Goal: Complete application form: Complete application form

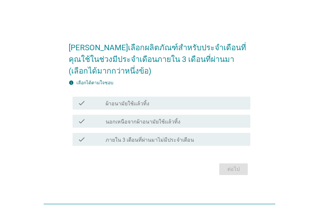
click at [123, 102] on label "ผ้าอนามัยใช้แล้วทิ้ง" at bounding box center [128, 103] width 44 height 6
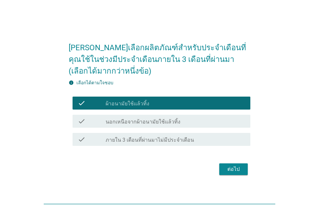
click at [233, 171] on div "ต่อไป" at bounding box center [233, 169] width 18 height 8
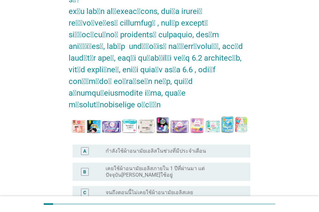
scroll to position [95, 0]
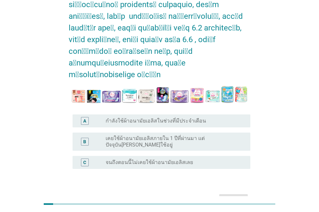
click at [142, 117] on label "กำลังใช้ผ้าอนามัยเอลิสในช่วงที่มีประจำเดือน" at bounding box center [156, 120] width 100 height 6
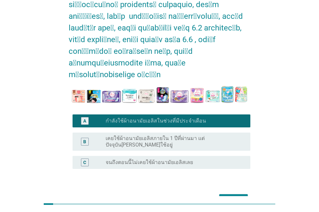
click at [227, 196] on div "ต่อไป" at bounding box center [233, 200] width 18 height 8
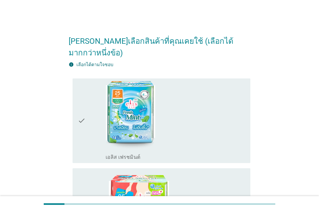
scroll to position [65, 0]
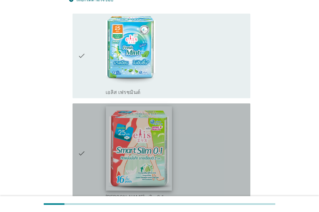
click at [156, 142] on img at bounding box center [139, 148] width 66 height 84
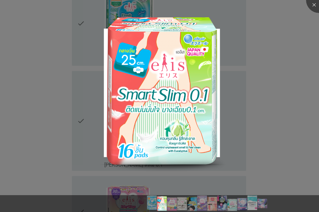
scroll to position [162, 0]
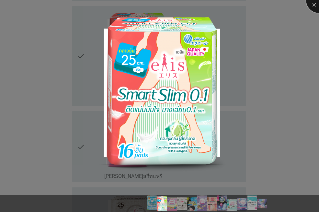
click at [314, 3] on div at bounding box center [319, 0] width 26 height 26
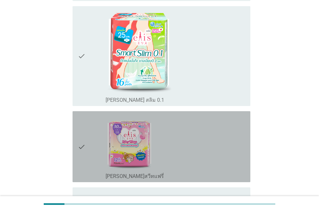
drag, startPoint x: 81, startPoint y: 139, endPoint x: 84, endPoint y: 136, distance: 3.9
click at [81, 139] on icon "check" at bounding box center [82, 147] width 8 height 66
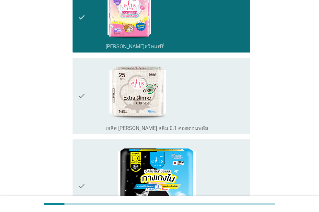
scroll to position [324, 0]
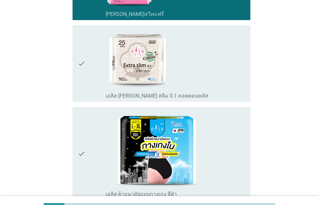
click at [83, 144] on icon "check" at bounding box center [82, 153] width 8 height 88
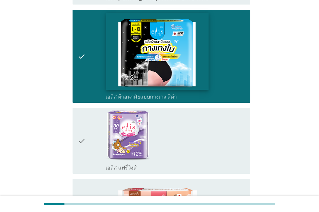
scroll to position [485, 0]
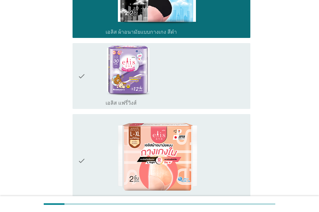
click at [81, 152] on icon "check" at bounding box center [82, 161] width 8 height 88
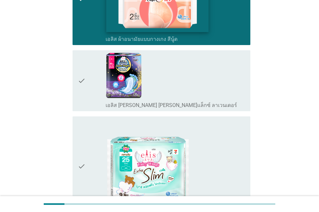
scroll to position [680, 0]
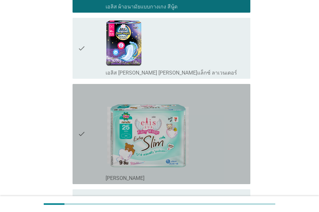
click at [84, 121] on icon "check" at bounding box center [82, 133] width 8 height 95
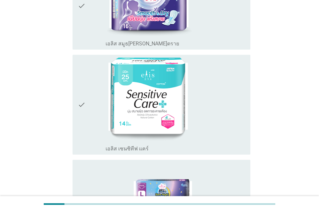
scroll to position [1018, 0]
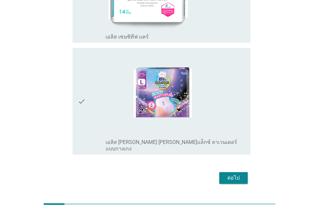
click at [98, 98] on div "check" at bounding box center [92, 100] width 28 height 101
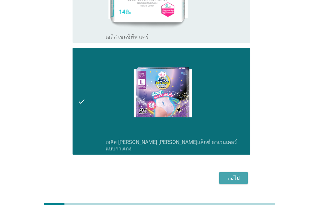
click at [229, 174] on div "ต่อไป" at bounding box center [233, 178] width 18 height 8
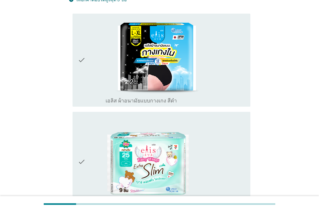
scroll to position [97, 0]
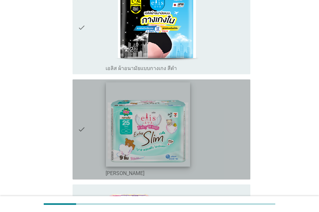
click at [162, 150] on img at bounding box center [148, 124] width 84 height 84
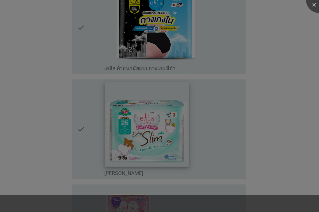
scroll to position [227, 0]
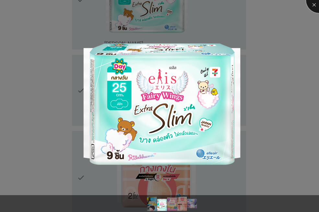
click at [313, 6] on div at bounding box center [319, 0] width 26 height 26
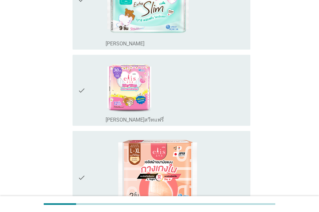
click at [76, 91] on div "check check_box_outline_blank [PERSON_NAME]แฟรี่" at bounding box center [161, 90] width 178 height 71
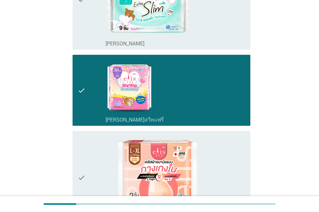
scroll to position [291, 0]
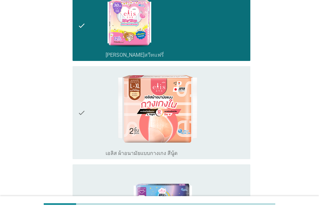
click at [81, 112] on icon "check" at bounding box center [82, 113] width 8 height 88
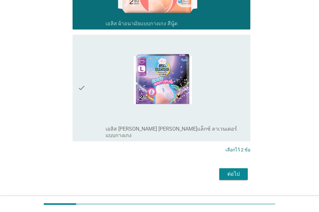
scroll to position [428, 0]
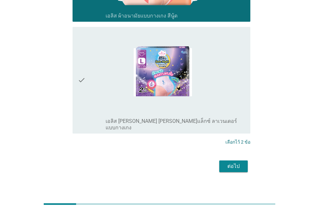
drag, startPoint x: 82, startPoint y: 80, endPoint x: 267, endPoint y: 174, distance: 207.8
click at [82, 79] on icon "check" at bounding box center [82, 79] width 8 height 101
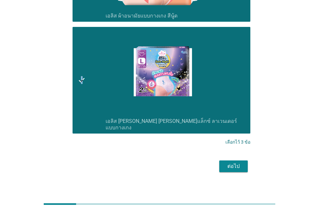
click at [234, 162] on div "ต่อไป" at bounding box center [233, 166] width 18 height 8
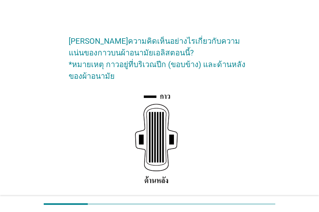
scroll to position [97, 0]
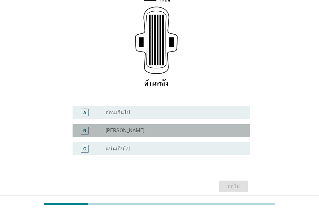
click at [132, 131] on div "radio_button_unchecked [PERSON_NAME]" at bounding box center [173, 130] width 134 height 6
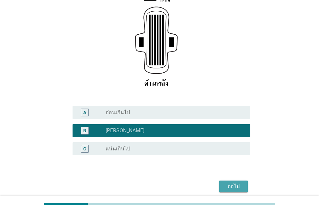
click at [229, 184] on div "ต่อไป" at bounding box center [233, 186] width 18 height 8
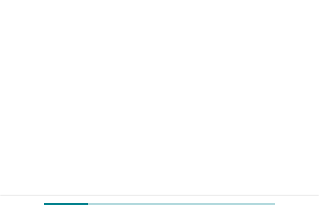
scroll to position [0, 0]
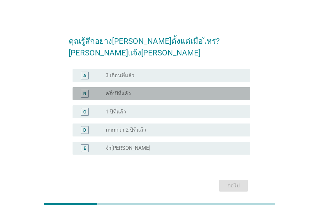
click at [134, 90] on div "radio_button_unchecked ครึ่งปีที่แล้ว" at bounding box center [173, 93] width 134 height 6
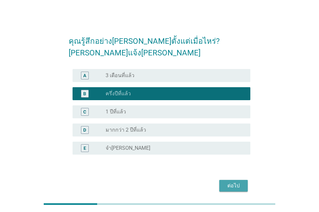
click at [228, 182] on div "ต่อไป" at bounding box center [233, 186] width 18 height 8
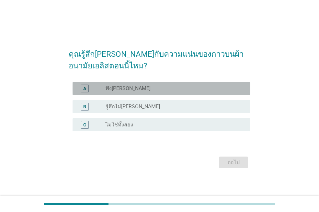
click at [127, 90] on div "radio_button_unchecked พึง[PERSON_NAME]" at bounding box center [173, 88] width 134 height 6
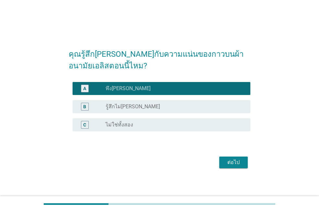
click at [235, 159] on div "ต่อไป" at bounding box center [233, 162] width 18 height 8
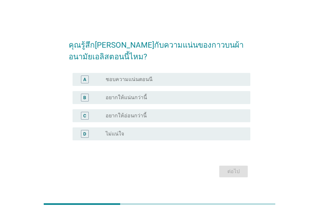
click at [132, 82] on label "ชอบความแน่นตอนนี" at bounding box center [129, 79] width 47 height 6
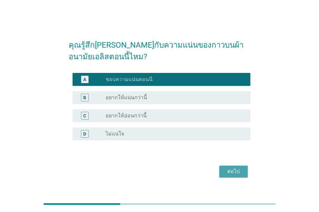
click at [228, 170] on div "ต่อไป" at bounding box center [233, 171] width 18 height 8
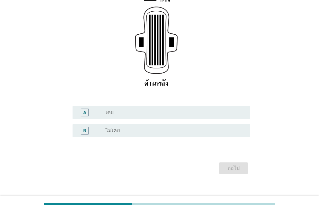
scroll to position [106, 0]
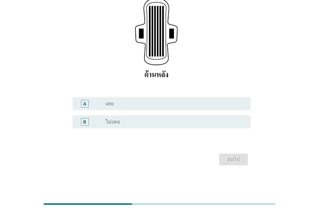
click at [153, 103] on div "radio_button_unchecked เคย" at bounding box center [173, 103] width 134 height 6
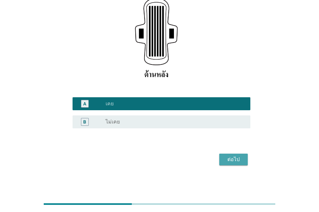
click at [238, 159] on div "ต่อไป" at bounding box center [233, 159] width 18 height 8
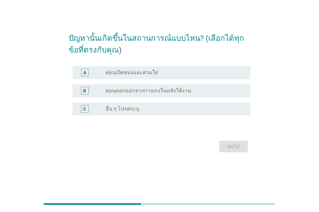
scroll to position [0, 0]
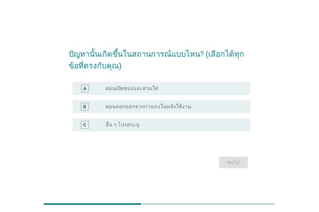
click at [125, 107] on label "ตอนลอกออกจากกางเกงในหลังใช้งาน" at bounding box center [148, 106] width 85 height 6
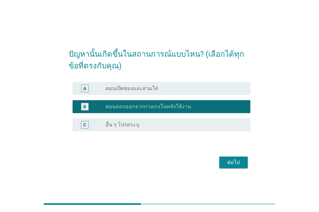
click at [224, 161] on div "ต่อไป" at bounding box center [233, 162] width 18 height 8
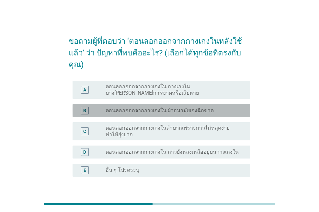
click at [154, 104] on div "B radio_button_unchecked ตอนลอกออกจากกางเกงใน ผ้าอนามัยเองฉีกขาด" at bounding box center [161, 110] width 178 height 13
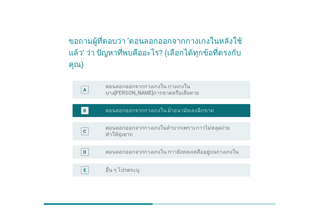
click at [229, 204] on div "ต่อไป" at bounding box center [233, 208] width 18 height 8
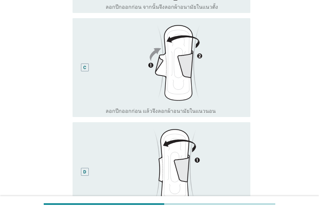
scroll to position [324, 0]
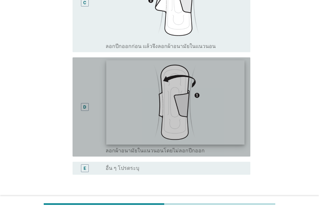
click at [146, 128] on img at bounding box center [175, 103] width 138 height 84
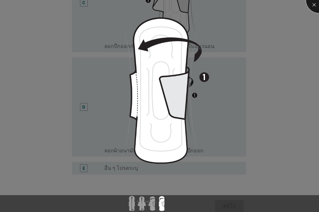
click at [312, 4] on div at bounding box center [319, 0] width 26 height 26
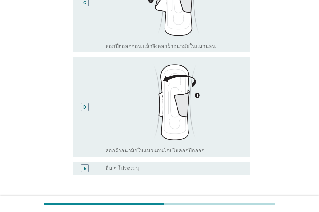
click at [80, 109] on div "D" at bounding box center [85, 107] width 14 height 94
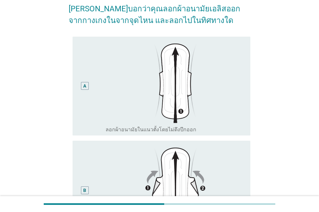
scroll to position [162, 0]
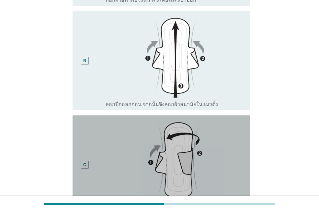
click at [79, 158] on div "C" at bounding box center [85, 165] width 14 height 94
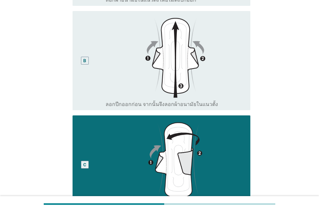
scroll to position [0, 0]
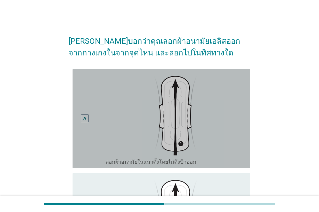
click at [85, 141] on div "A" at bounding box center [85, 119] width 14 height 94
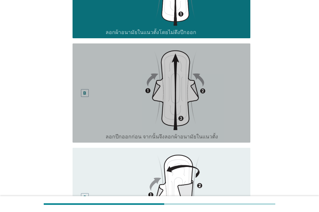
click at [84, 111] on div "B" at bounding box center [85, 93] width 14 height 94
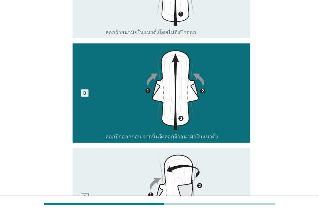
scroll to position [324, 0]
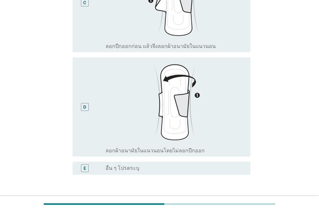
click at [94, 124] on div "D" at bounding box center [92, 107] width 28 height 94
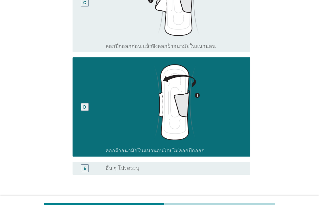
scroll to position [370, 0]
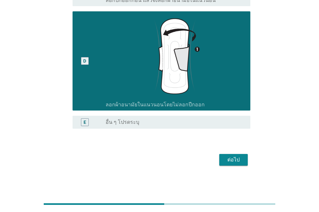
click at [234, 164] on button "ต่อไป" at bounding box center [233, 160] width 28 height 12
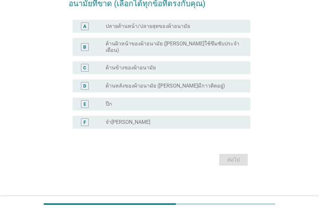
scroll to position [0, 0]
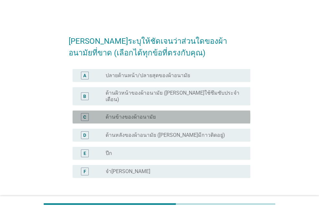
click at [141, 115] on label "ด้านข้างของผ้าอนามัย" at bounding box center [131, 117] width 50 height 6
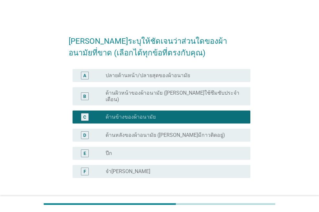
scroll to position [44, 0]
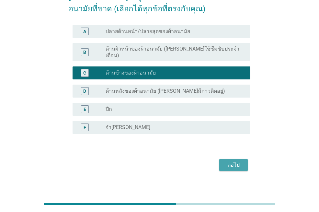
click at [231, 163] on div "ต่อไป" at bounding box center [233, 165] width 18 height 8
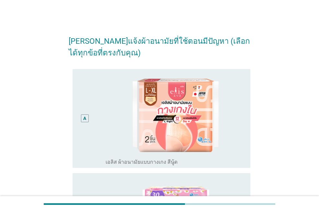
scroll to position [97, 0]
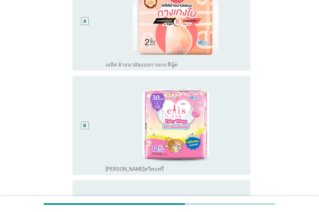
click at [99, 47] on div "A" at bounding box center [92, 21] width 28 height 94
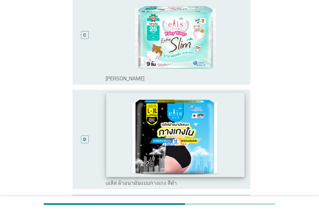
scroll to position [421, 0]
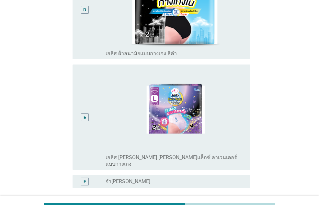
click at [90, 119] on div "E" at bounding box center [85, 117] width 14 height 100
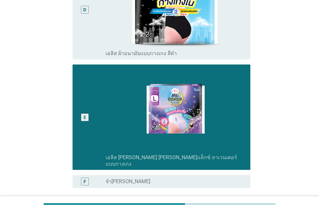
scroll to position [474, 0]
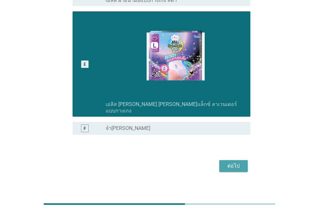
click at [221, 160] on button "ต่อไป" at bounding box center [233, 166] width 28 height 12
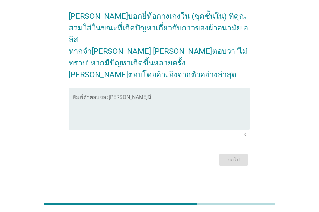
scroll to position [0, 0]
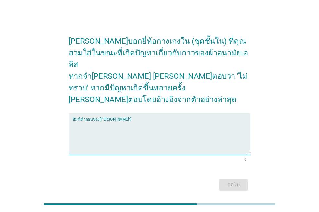
click at [94, 133] on textarea "พิมพ์คำตอบของคุณ ที่นี่" at bounding box center [161, 138] width 178 height 34
type textarea ":"
type textarea "ซาบีน่า"
click at [227, 181] on div "ต่อไป" at bounding box center [233, 185] width 18 height 8
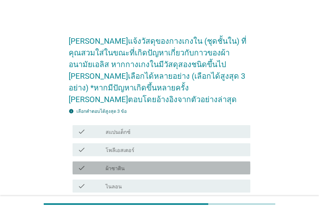
click at [186, 164] on div "check_box_outline_blank ผ้าซาติน" at bounding box center [175, 168] width 139 height 8
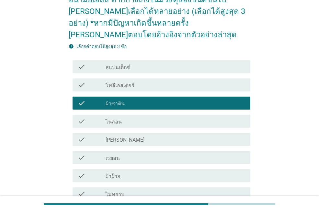
scroll to position [97, 0]
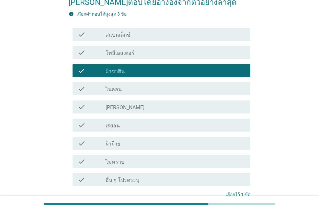
click at [138, 85] on div "check_box_outline_blank ไนลอน" at bounding box center [175, 89] width 139 height 8
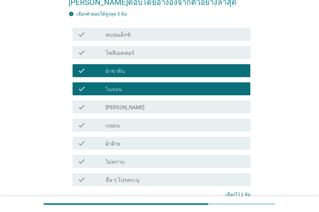
scroll to position [144, 0]
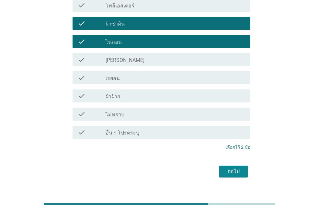
click at [227, 167] on div "ต่อไป" at bounding box center [233, 171] width 18 height 8
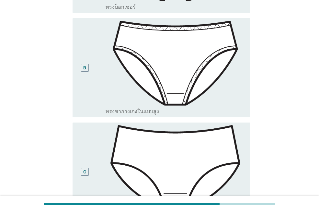
scroll to position [194, 0]
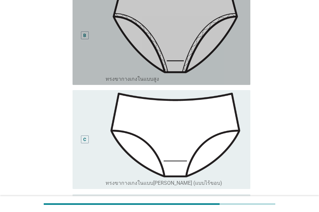
click at [81, 58] on div "B" at bounding box center [85, 35] width 14 height 94
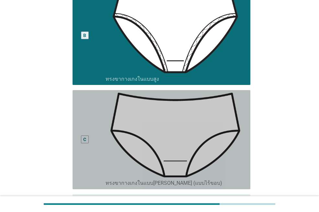
click at [86, 158] on div "C" at bounding box center [85, 140] width 14 height 94
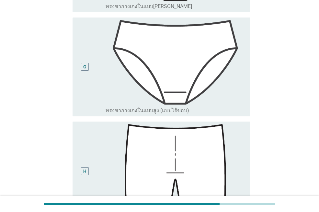
scroll to position [778, 0]
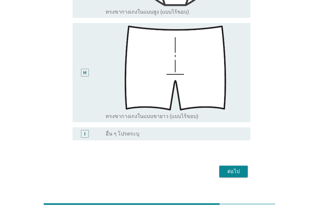
click at [231, 167] on div "ต่อไป" at bounding box center [233, 171] width 18 height 8
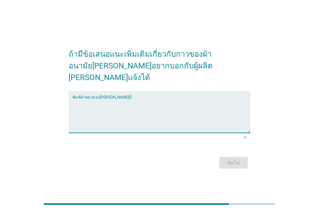
click at [106, 101] on textarea "พิมพ์คำตอบของคุณ ที่นี่" at bounding box center [161, 116] width 178 height 34
type textarea "[PERSON_NAME]กลิ่นหอม"
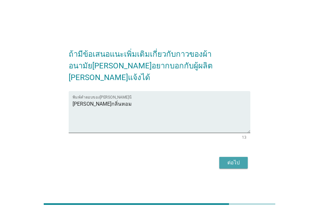
click at [235, 159] on div "ต่อไป" at bounding box center [233, 163] width 18 height 8
